Goal: Information Seeking & Learning: Learn about a topic

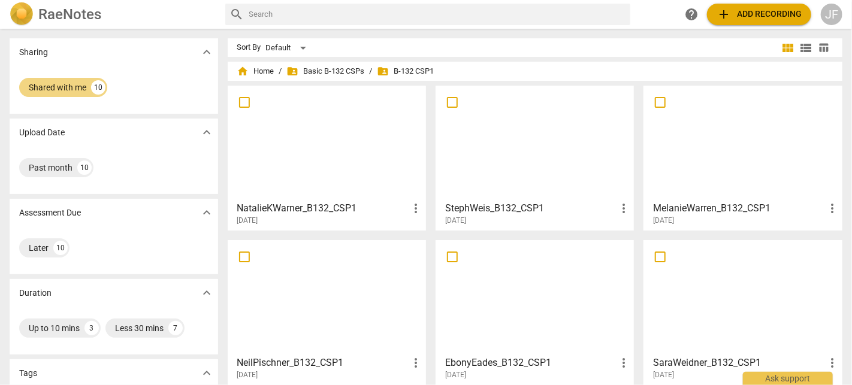
scroll to position [218, 0]
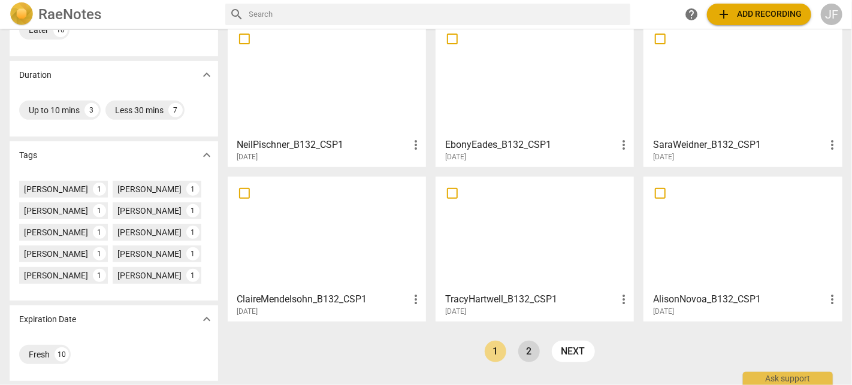
click at [528, 353] on link "2" at bounding box center [530, 352] width 22 height 22
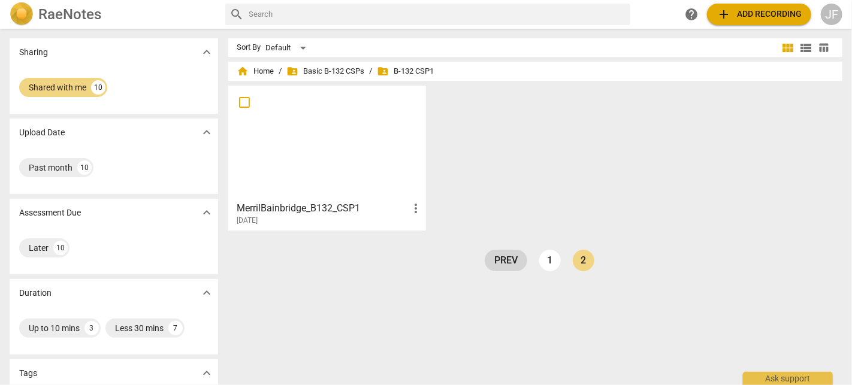
click at [508, 260] on link "prev" at bounding box center [506, 261] width 43 height 22
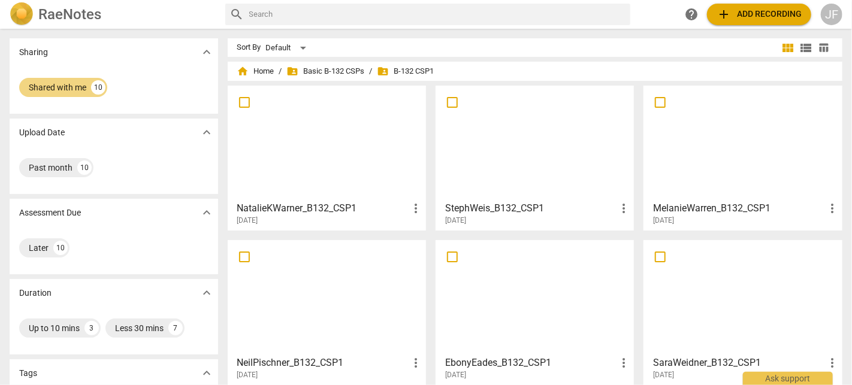
click at [412, 73] on span "folder_shared B-132 CSP1" at bounding box center [406, 71] width 57 height 12
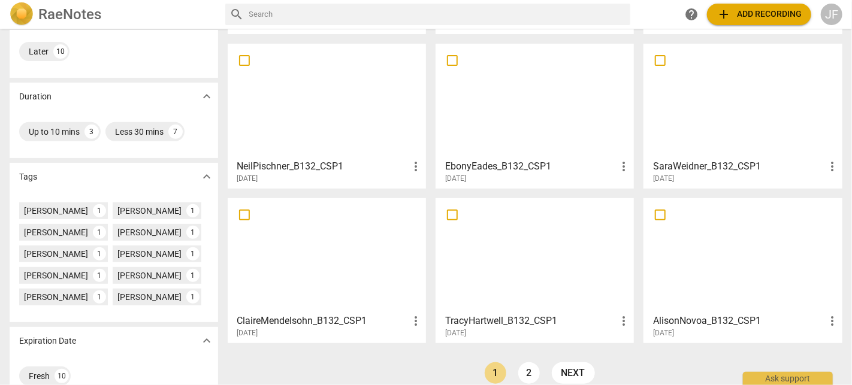
scroll to position [218, 0]
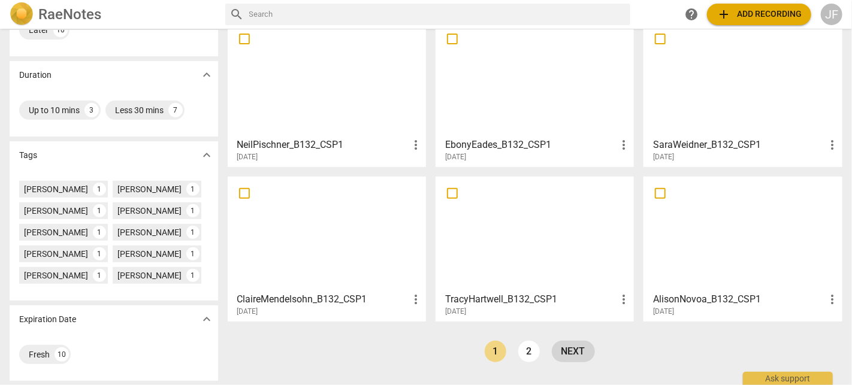
click at [581, 354] on link "next" at bounding box center [573, 352] width 43 height 22
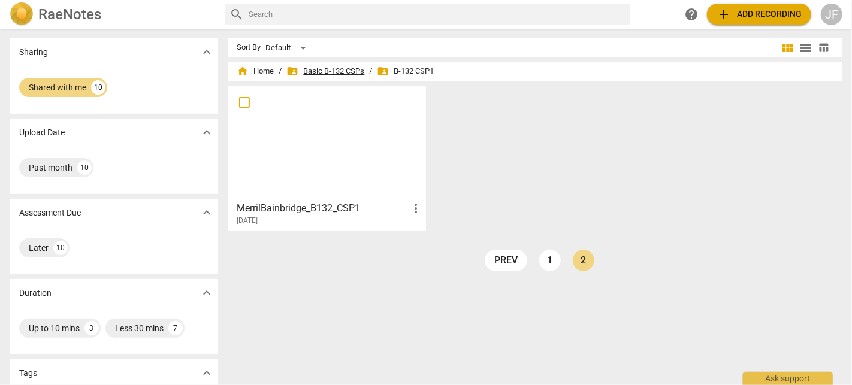
click at [342, 70] on span "folder_shared Basic B-132 CSPs" at bounding box center [326, 71] width 78 height 12
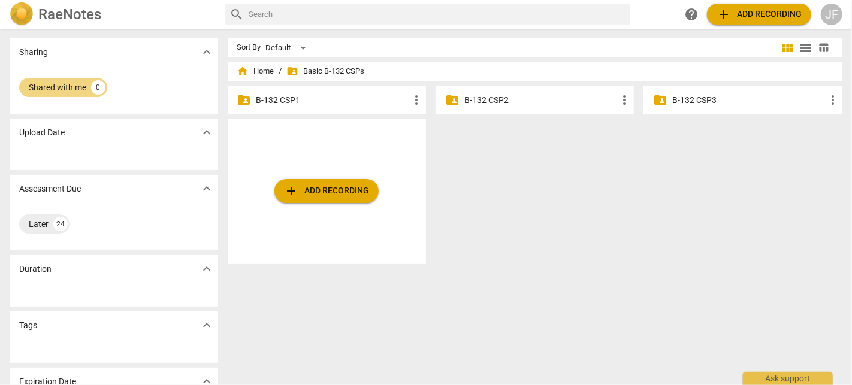
click at [299, 97] on p "B-132 CSP1" at bounding box center [333, 100] width 153 height 13
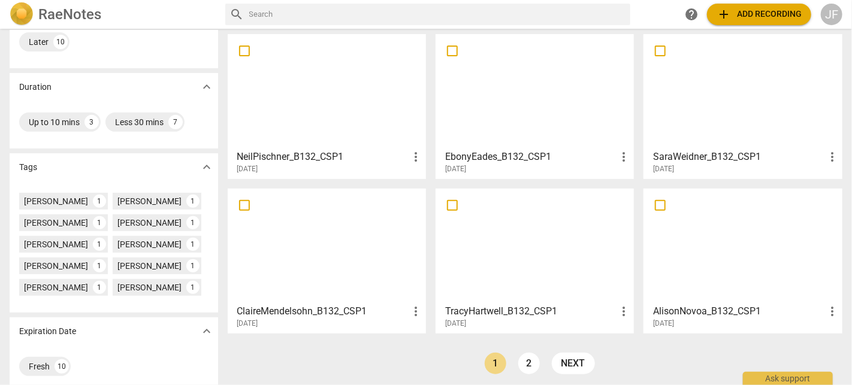
scroll to position [218, 0]
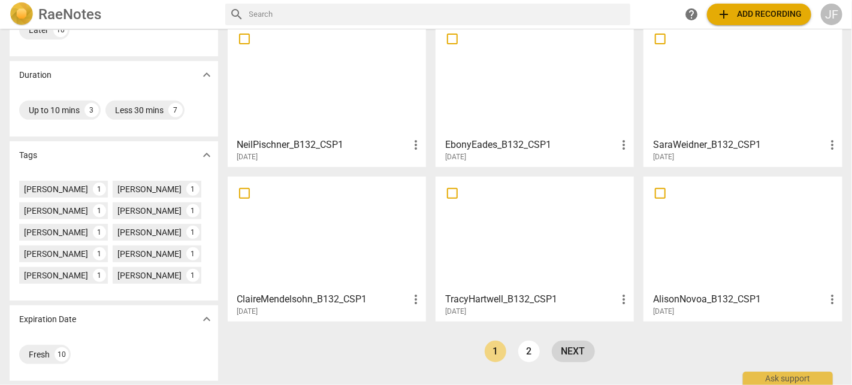
click at [569, 343] on link "next" at bounding box center [573, 352] width 43 height 22
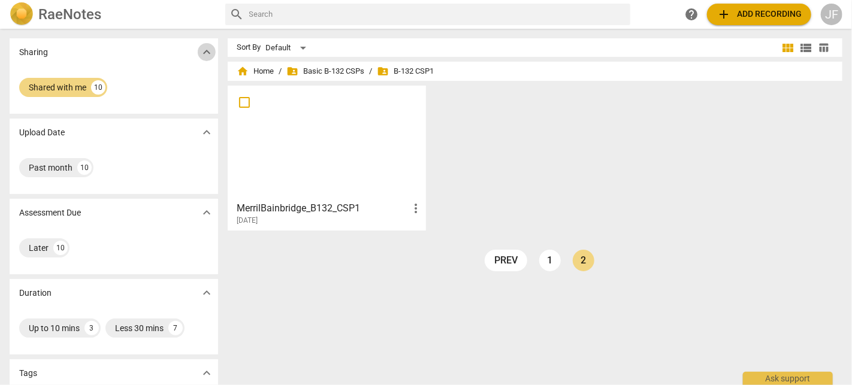
click at [209, 51] on span "expand_more" at bounding box center [207, 52] width 14 height 14
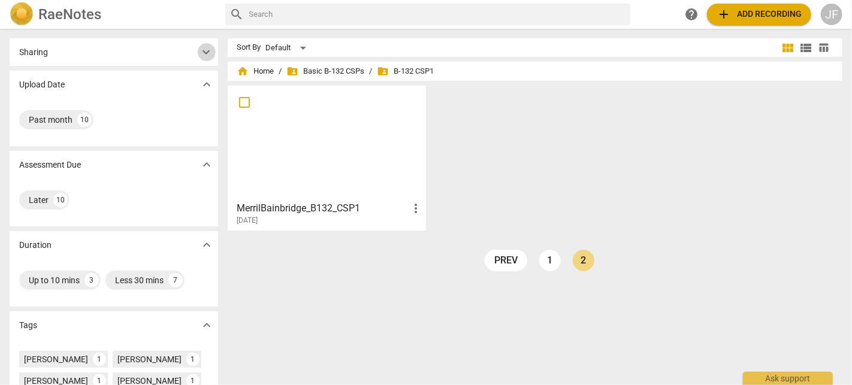
click at [209, 51] on span "expand_more" at bounding box center [207, 52] width 14 height 14
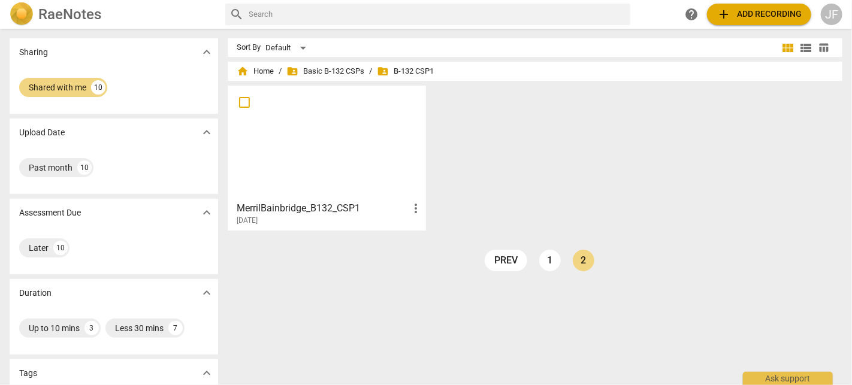
click at [74, 13] on h2 "RaeNotes" at bounding box center [69, 14] width 63 height 17
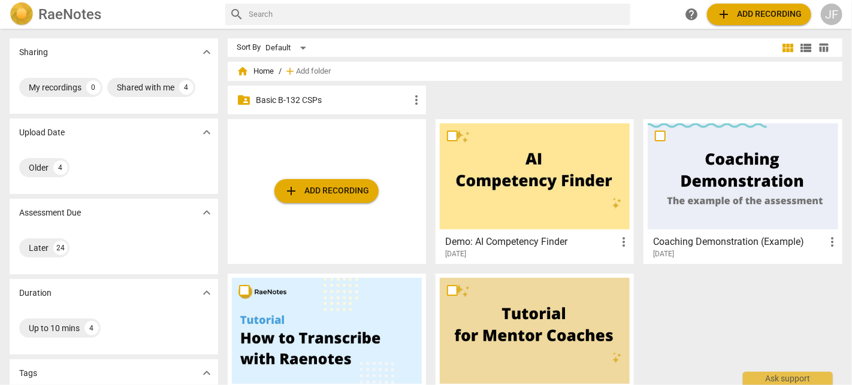
click at [314, 95] on p "Basic B-132 CSPs" at bounding box center [333, 100] width 153 height 13
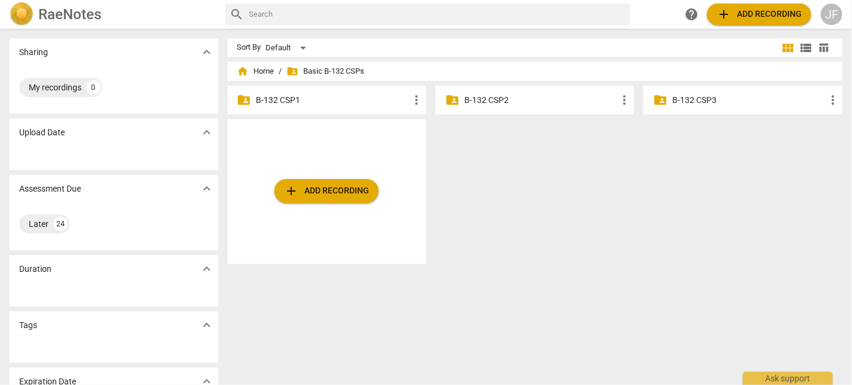
click at [345, 101] on p "B-132 CSP1" at bounding box center [333, 100] width 153 height 13
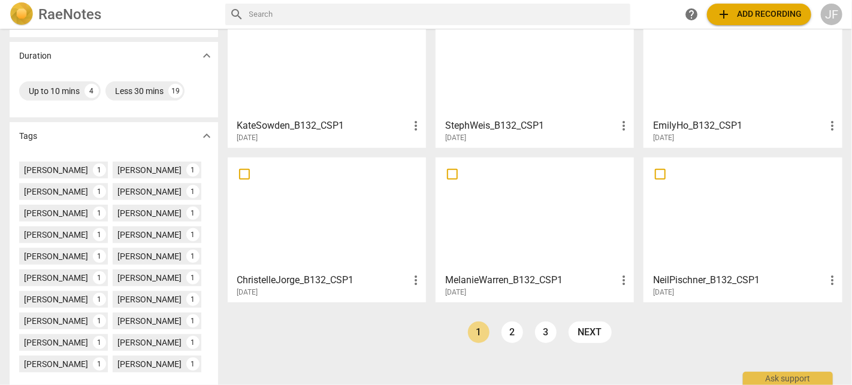
scroll to position [237, 0]
click at [321, 224] on div at bounding box center [327, 215] width 190 height 106
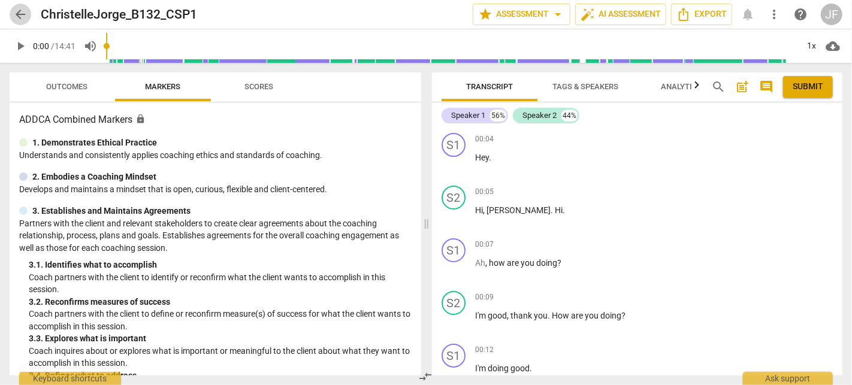
click at [20, 13] on span "arrow_back" at bounding box center [20, 14] width 14 height 14
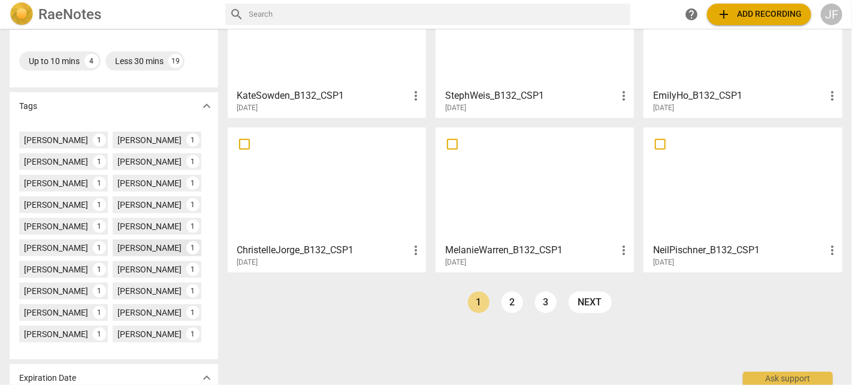
scroll to position [269, 0]
click at [40, 231] on div "Ian Kelly" at bounding box center [56, 225] width 64 height 12
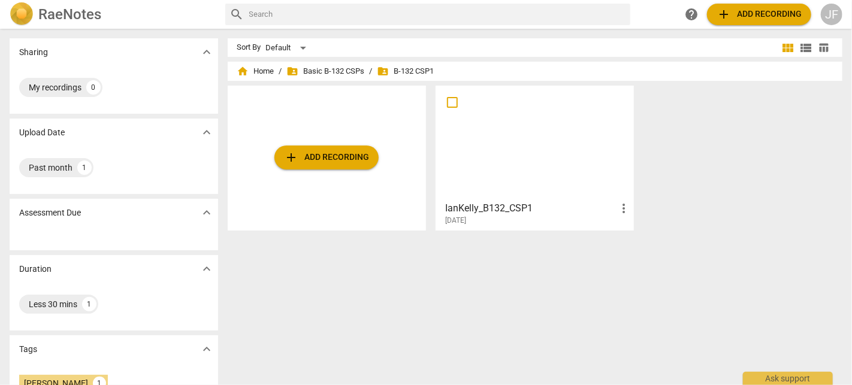
click at [561, 109] on div at bounding box center [535, 143] width 190 height 106
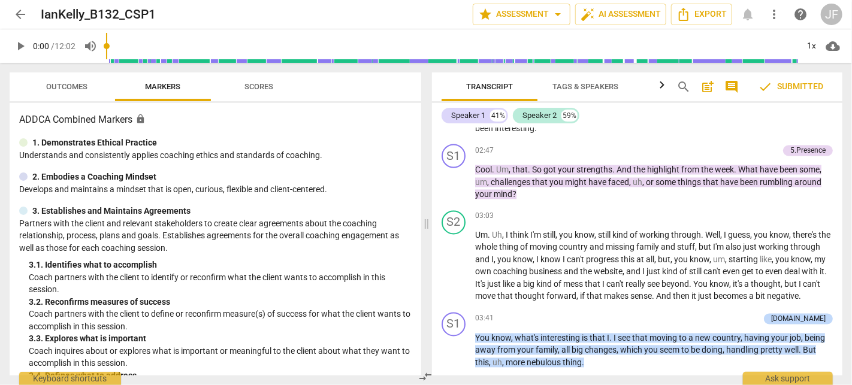
scroll to position [1069, 0]
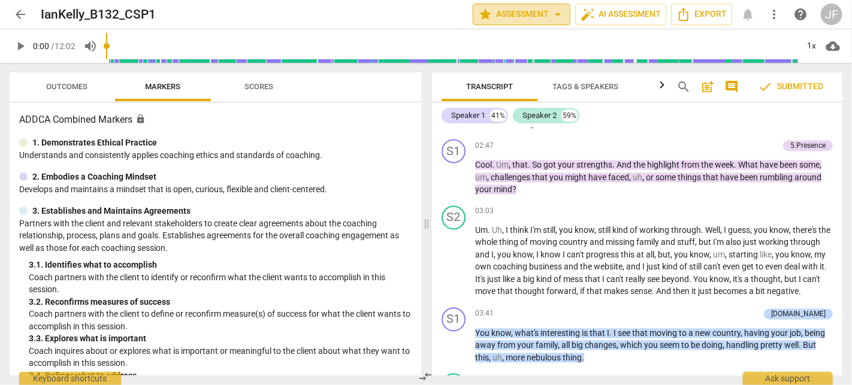
click at [561, 17] on span "arrow_drop_down" at bounding box center [558, 14] width 14 height 14
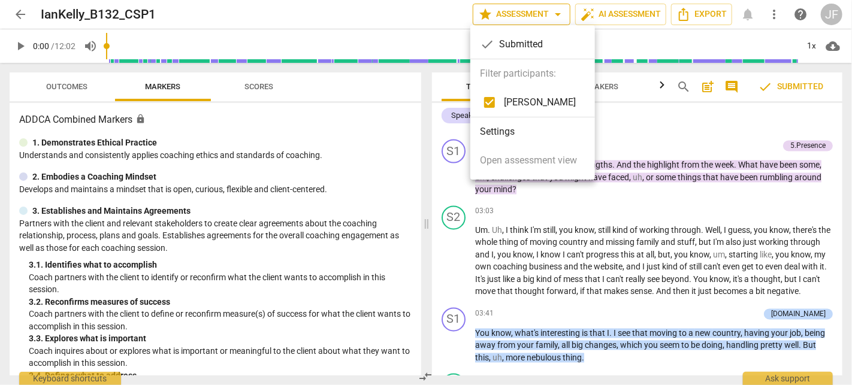
click at [561, 17] on div at bounding box center [426, 192] width 852 height 385
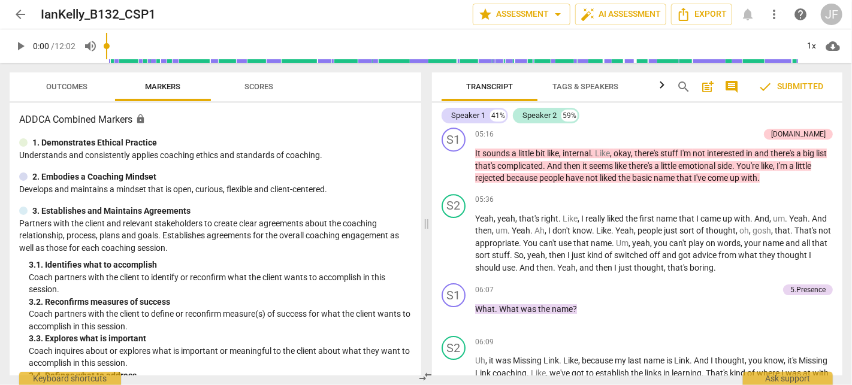
scroll to position [1784, 0]
click at [18, 13] on span "arrow_back" at bounding box center [20, 14] width 14 height 14
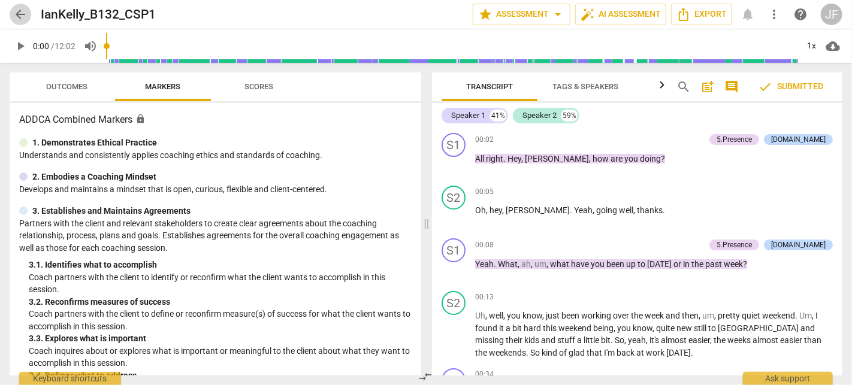
click at [17, 14] on span "arrow_back" at bounding box center [20, 14] width 14 height 14
click at [25, 16] on span "arrow_back" at bounding box center [20, 14] width 14 height 14
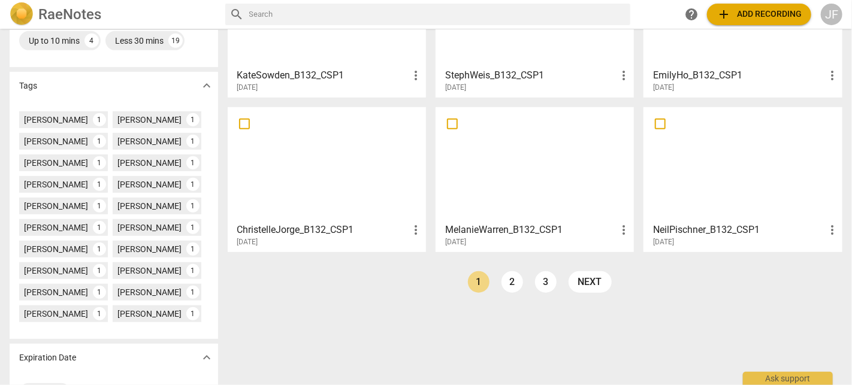
scroll to position [289, 0]
click at [511, 279] on link "2" at bounding box center [513, 281] width 22 height 22
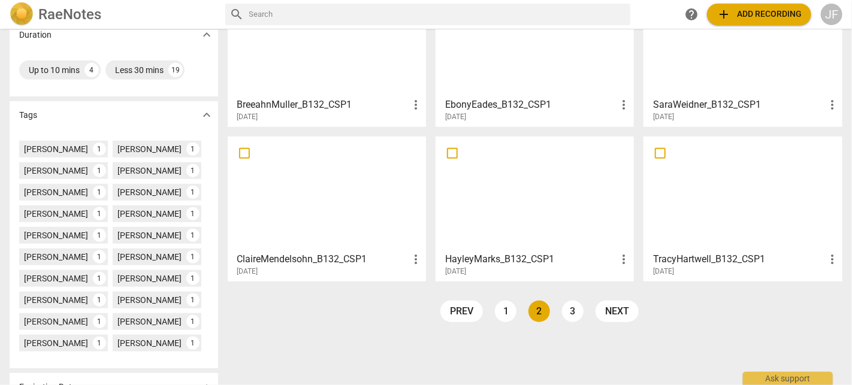
scroll to position [275, 0]
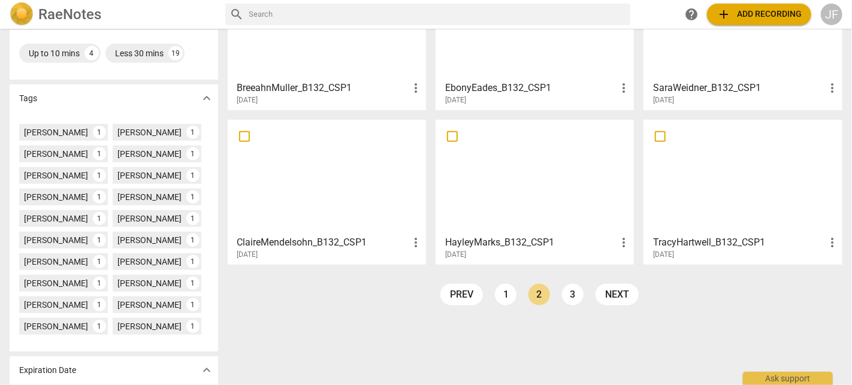
click at [510, 179] on div at bounding box center [535, 177] width 190 height 106
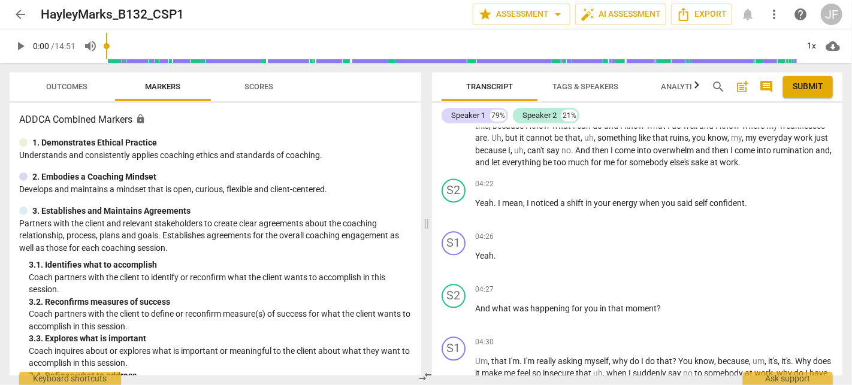
scroll to position [1254, 0]
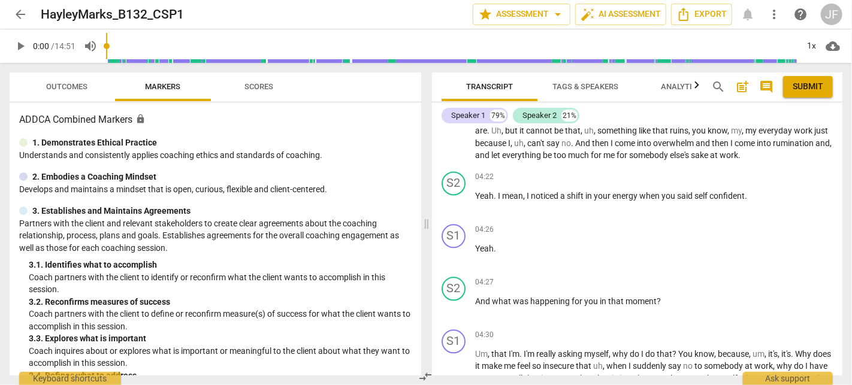
click at [20, 16] on span "arrow_back" at bounding box center [20, 14] width 14 height 14
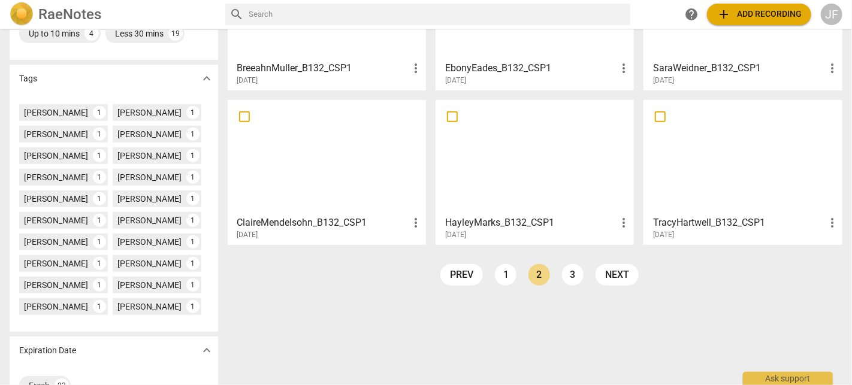
scroll to position [296, 0]
click at [60, 225] on div "[PERSON_NAME]" at bounding box center [56, 219] width 64 height 12
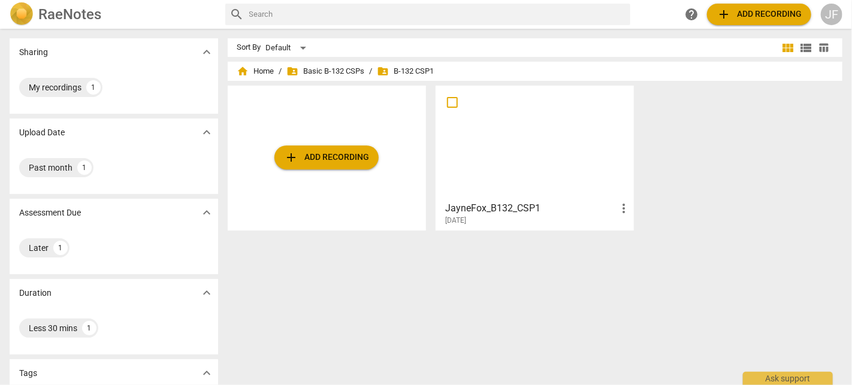
click at [506, 154] on div at bounding box center [535, 143] width 190 height 106
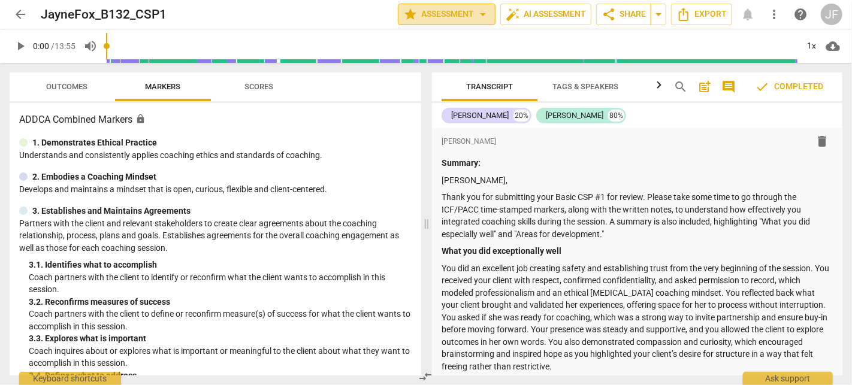
click at [459, 16] on span "star Assessment arrow_drop_down" at bounding box center [446, 14] width 87 height 14
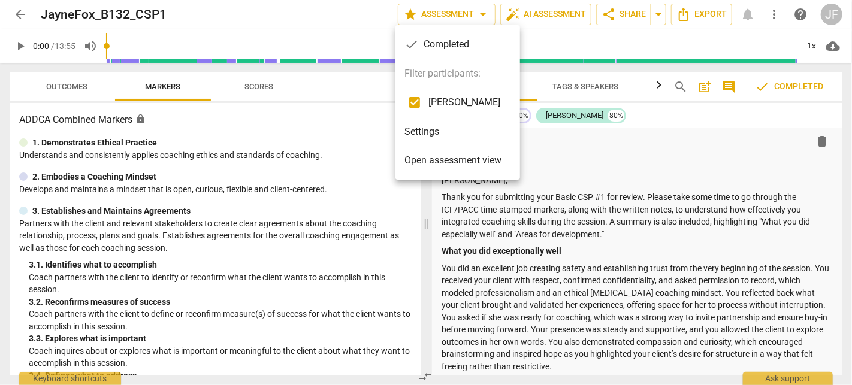
click at [457, 101] on span "[PERSON_NAME]" at bounding box center [465, 102] width 72 height 14
click at [417, 105] on input "checkbox" at bounding box center [414, 102] width 29 height 29
checkbox input "true"
click at [461, 161] on span "Open assessment view" at bounding box center [453, 160] width 97 height 14
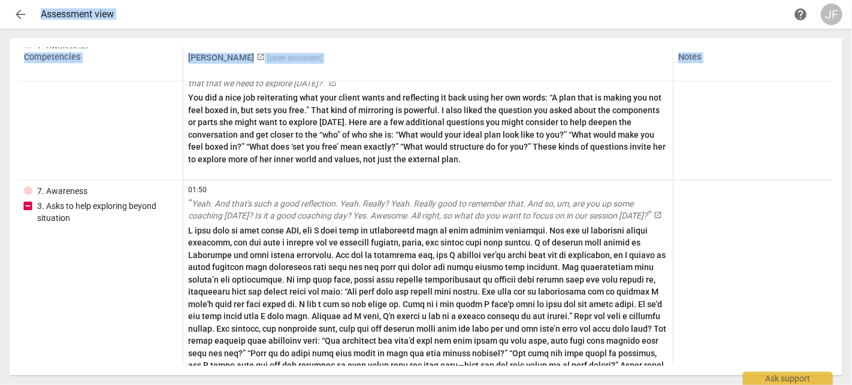
scroll to position [1529, 0]
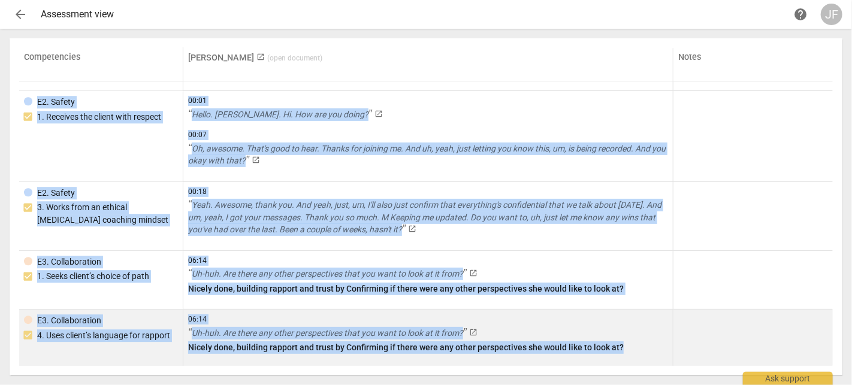
drag, startPoint x: 186, startPoint y: 87, endPoint x: 638, endPoint y: 347, distance: 522.1
copy tbody "04:15 Yeah, I love that. Is it okay if I take some notes? Yeah, yeah, yeah. Um,…"
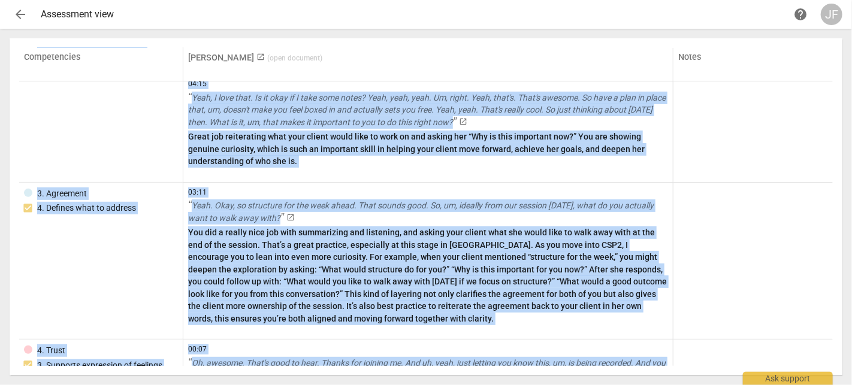
scroll to position [0, 0]
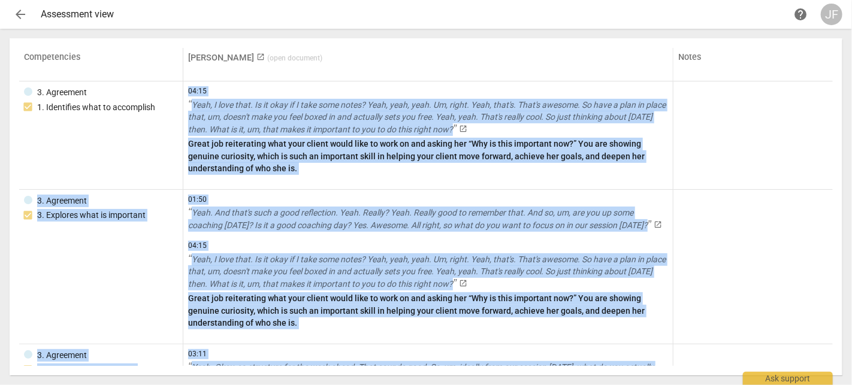
click at [267, 55] on span "( open document )" at bounding box center [294, 58] width 55 height 8
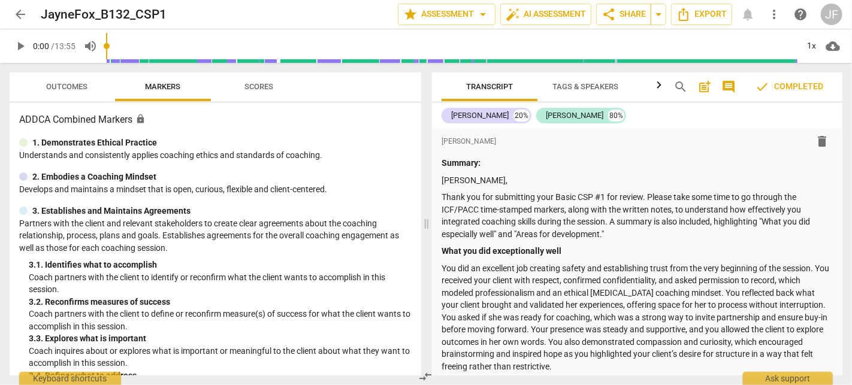
click at [441, 164] on div "format_bold format_list_bulleted [PERSON_NAME] delete Summary: [PERSON_NAME], T…" at bounding box center [637, 381] width 411 height 507
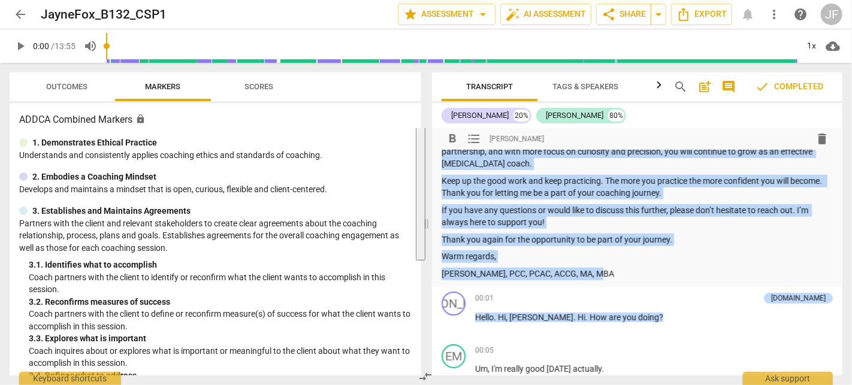
drag, startPoint x: 443, startPoint y: 179, endPoint x: 599, endPoint y: 267, distance: 179.3
click at [599, 267] on div "Summary: [PERSON_NAME], Thank you for submitting your Basic CSP #1 for review. …" at bounding box center [637, 44] width 391 height 471
copy div "[PERSON_NAME], Thank you for submitting your Basic CSP #1 for review. Please ta…"
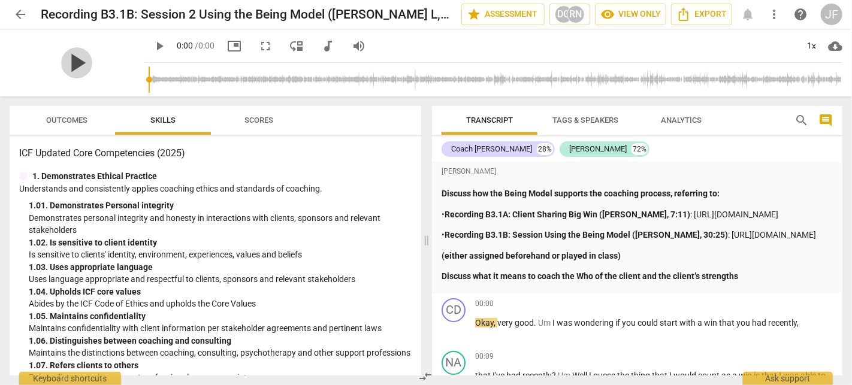
click at [92, 72] on span "play_arrow" at bounding box center [76, 62] width 31 height 31
click at [811, 49] on div "1x" at bounding box center [812, 46] width 23 height 19
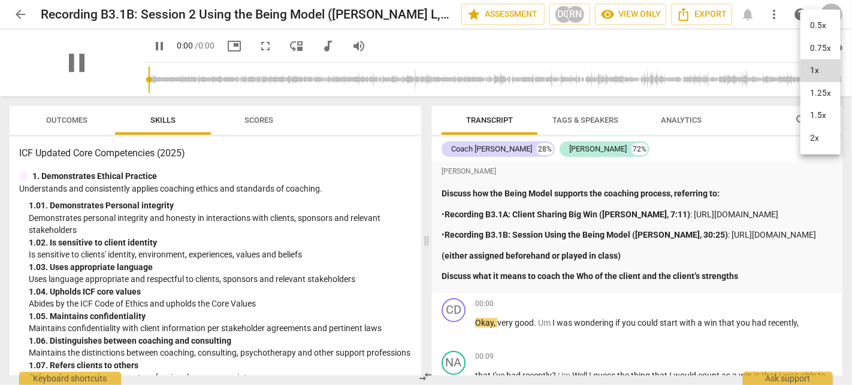
click at [827, 119] on li "1.5x" at bounding box center [821, 115] width 40 height 23
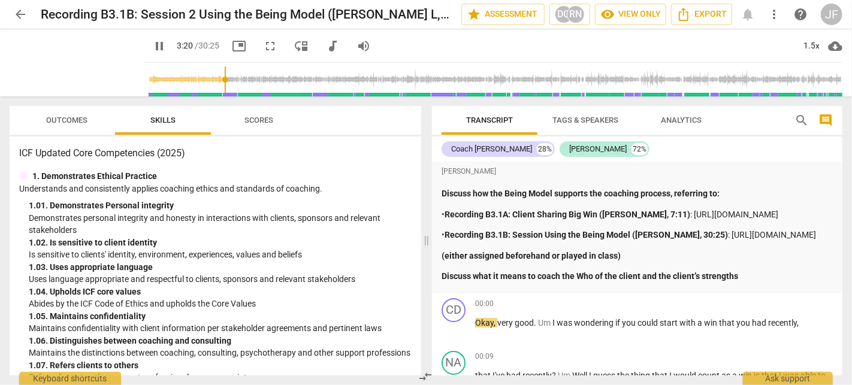
click at [212, 82] on input "range" at bounding box center [496, 80] width 694 height 38
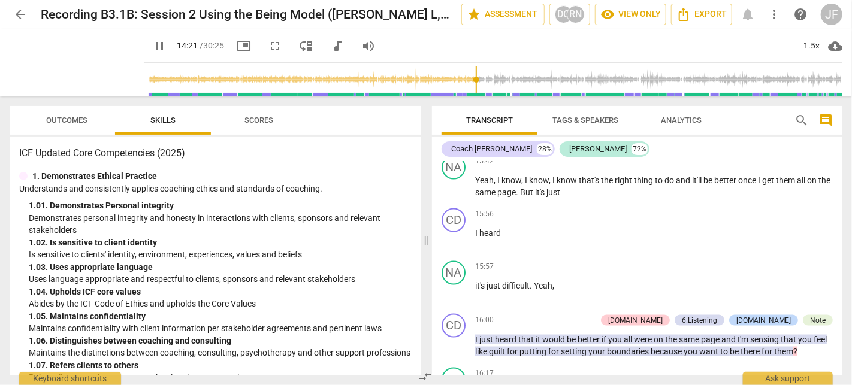
scroll to position [2964, 0]
click at [486, 335] on span "just" at bounding box center [488, 340] width 16 height 10
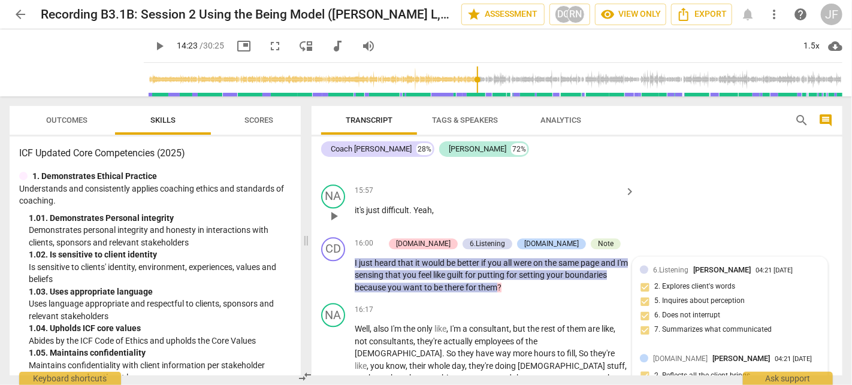
scroll to position [3574, 0]
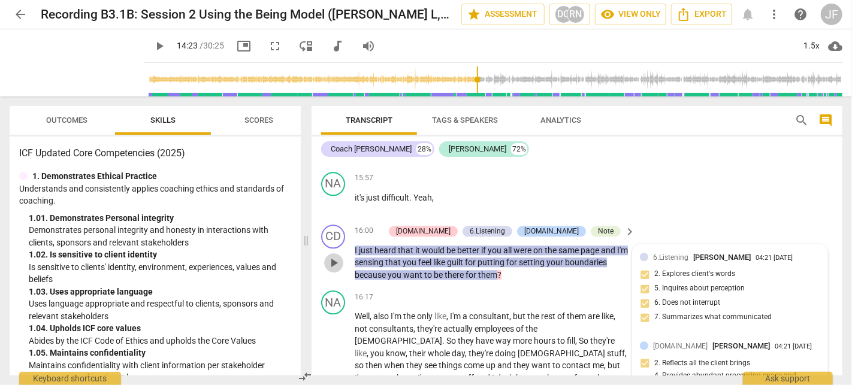
click at [336, 270] on span "play_arrow" at bounding box center [334, 263] width 14 height 14
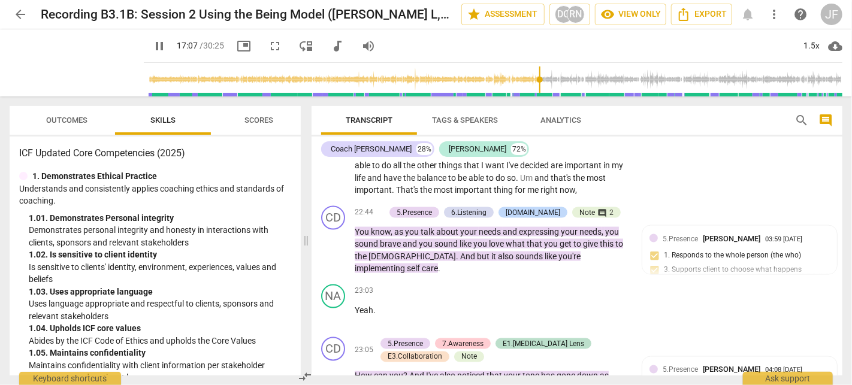
scroll to position [5139, 0]
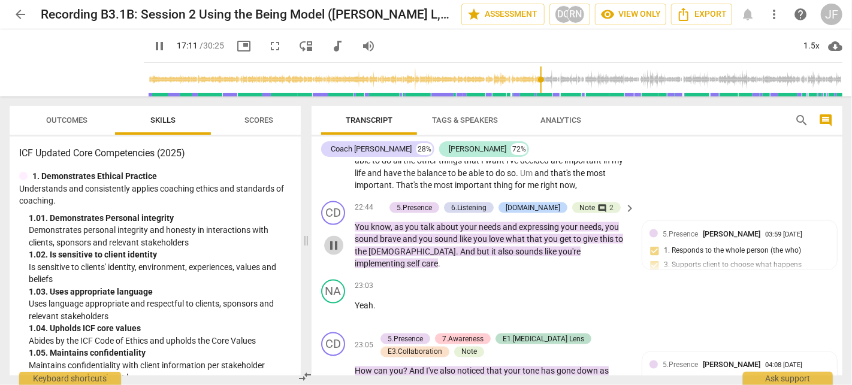
click at [334, 242] on span "pause" at bounding box center [334, 246] width 14 height 14
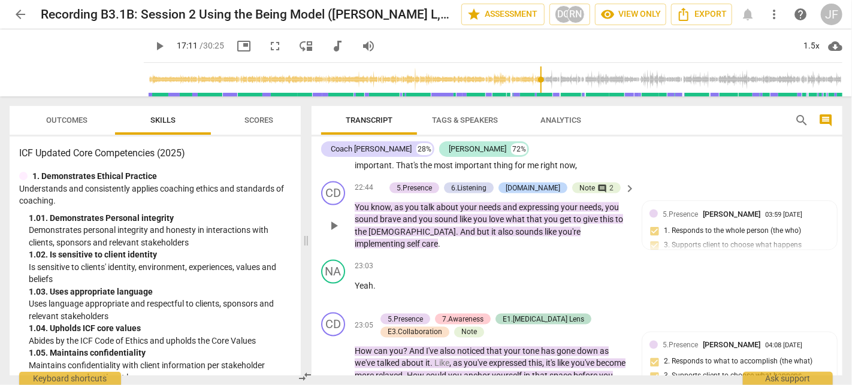
scroll to position [5159, 0]
click at [330, 221] on span "play_arrow" at bounding box center [334, 225] width 14 height 14
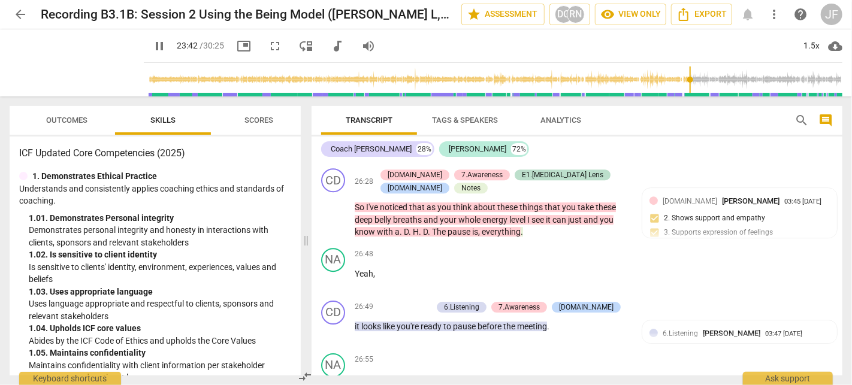
scroll to position [6017, 0]
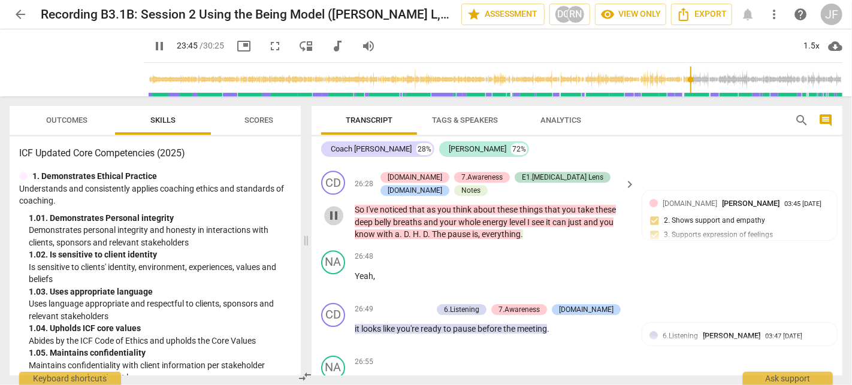
click at [335, 223] on span "pause" at bounding box center [334, 216] width 14 height 14
click at [335, 223] on span "play_arrow" at bounding box center [334, 216] width 14 height 14
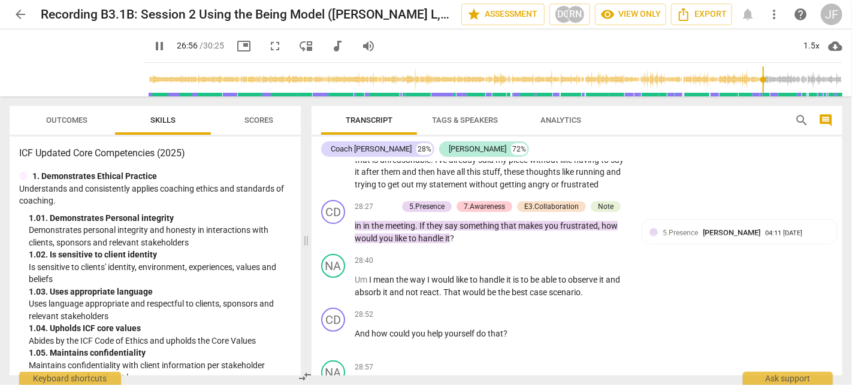
scroll to position [6521, 0]
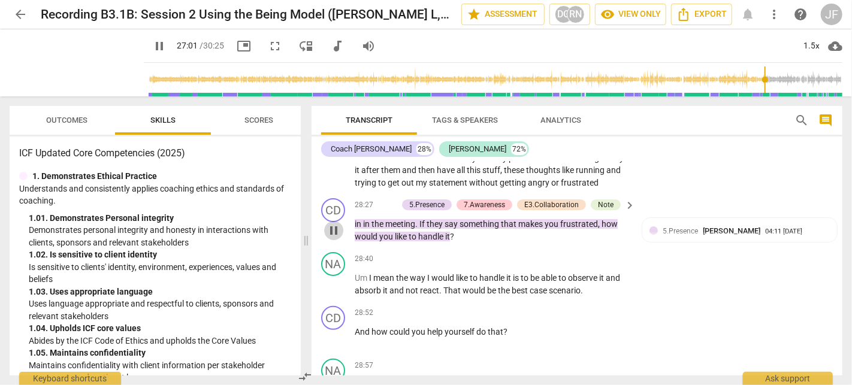
click at [336, 238] on span "pause" at bounding box center [334, 231] width 14 height 14
click at [336, 238] on span "play_arrow" at bounding box center [334, 231] width 14 height 14
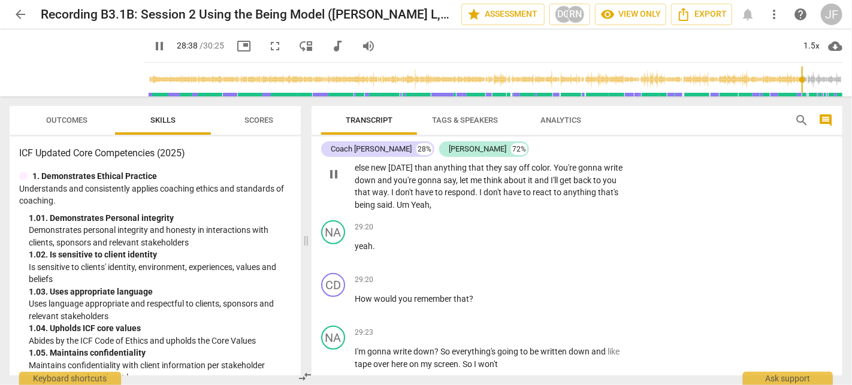
scroll to position [6762, 0]
type input "1730"
click at [22, 11] on span "arrow_back" at bounding box center [20, 14] width 14 height 14
